Goal: Ask a question: Seek information or help from site administrators or community

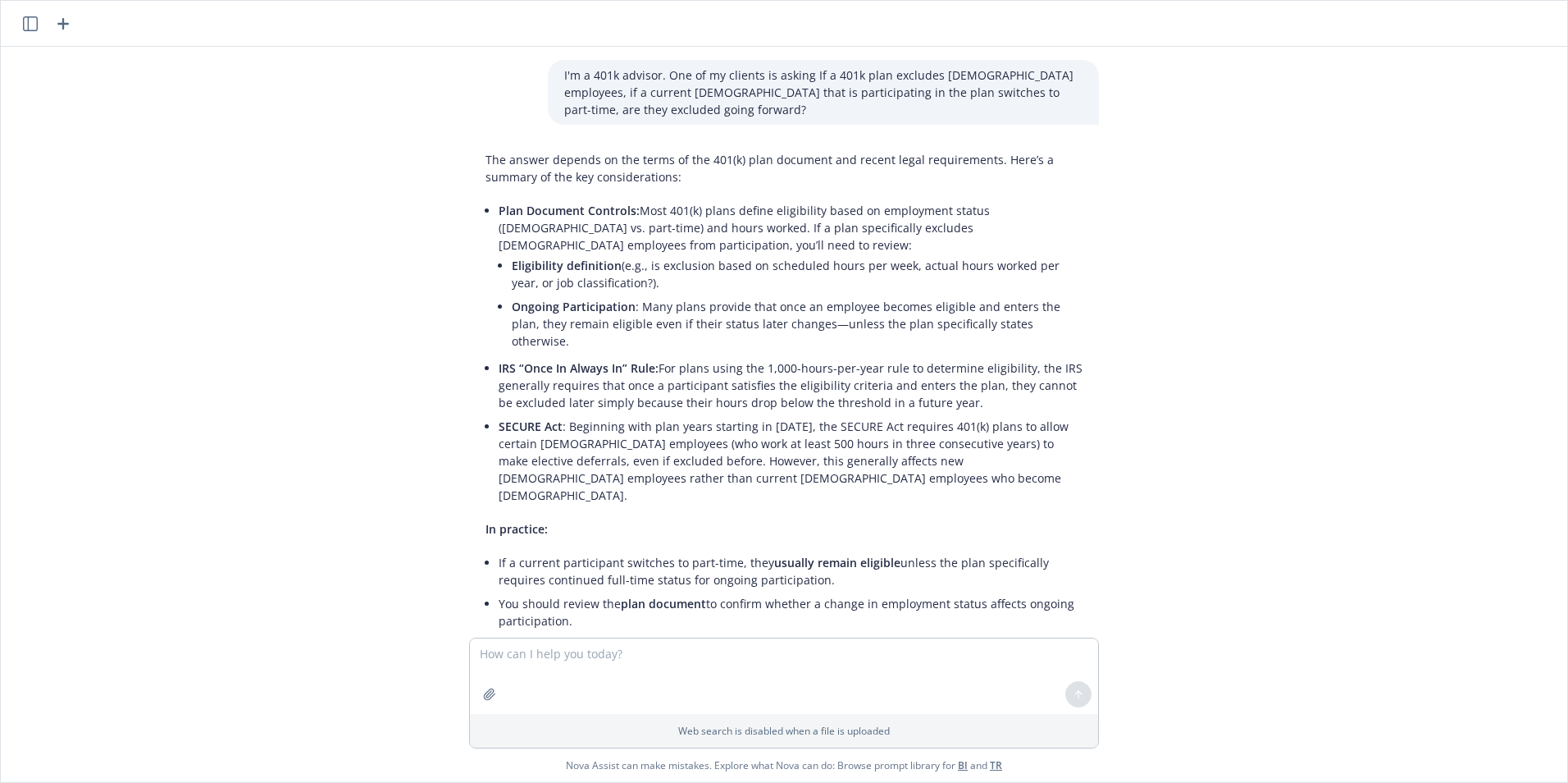
scroll to position [887, 0]
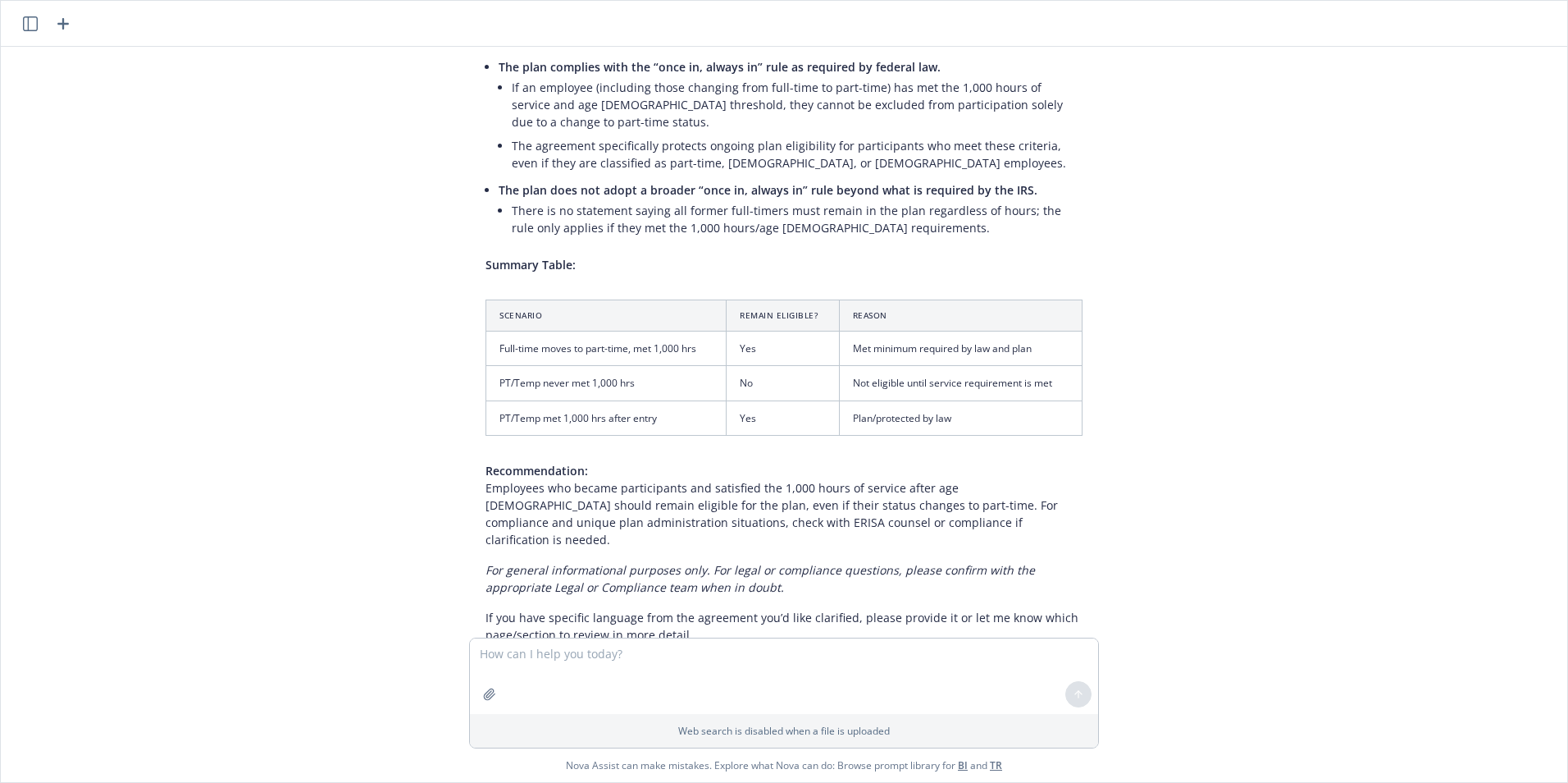
click at [67, 24] on icon "button" at bounding box center [63, 24] width 12 height 12
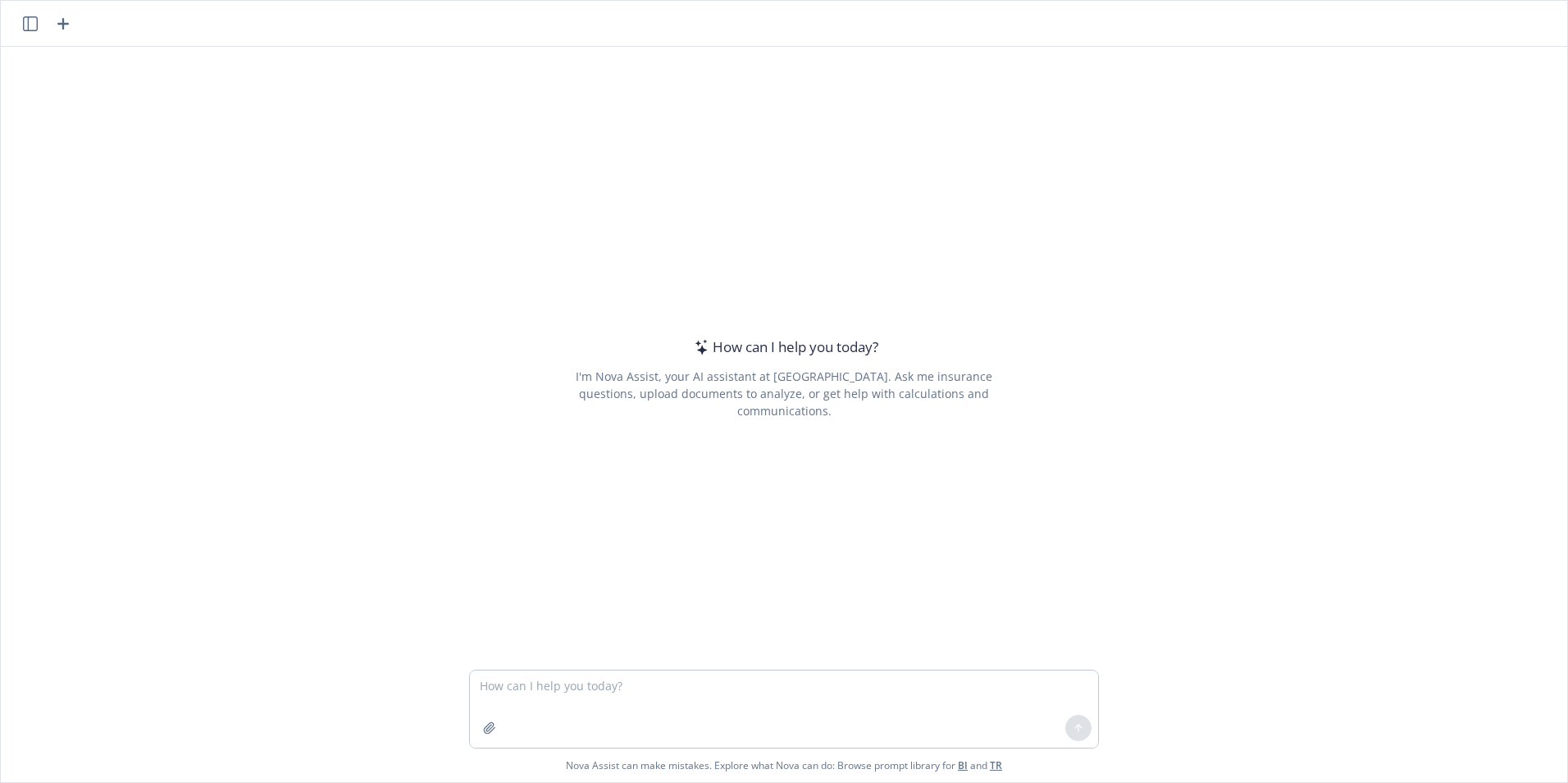
click at [527, 685] on textarea at bounding box center [784, 708] width 629 height 77
type textarea "Who participants in a 457b plan?"
